Goal: Find contact information: Find contact information

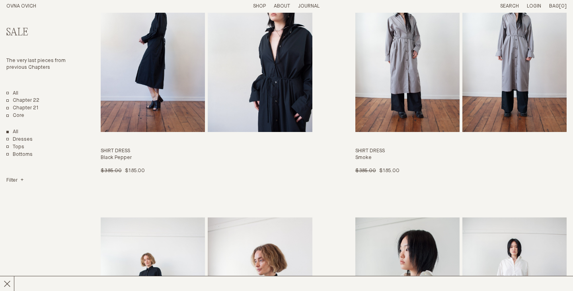
scroll to position [3230, 0]
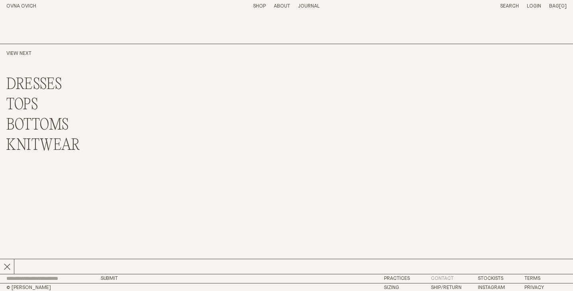
click at [443, 277] on link "Contact" at bounding box center [442, 278] width 23 height 5
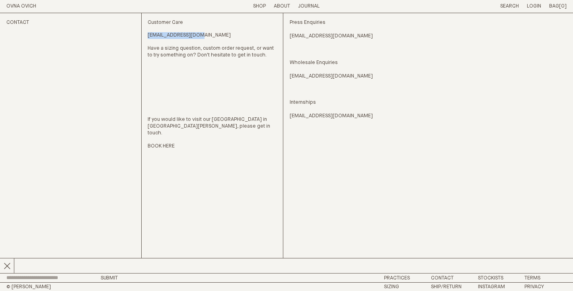
click at [148, 37] on p "[EMAIL_ADDRESS][DOMAIN_NAME]" at bounding box center [212, 35] width 129 height 7
click at [260, 6] on link "Shop" at bounding box center [259, 6] width 13 height 5
